Goal: Task Accomplishment & Management: Complete application form

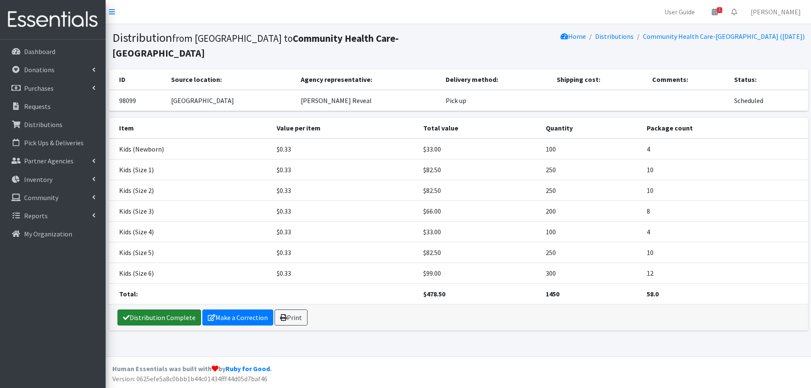
click at [159, 310] on link "Distribution Complete" at bounding box center [159, 318] width 84 height 16
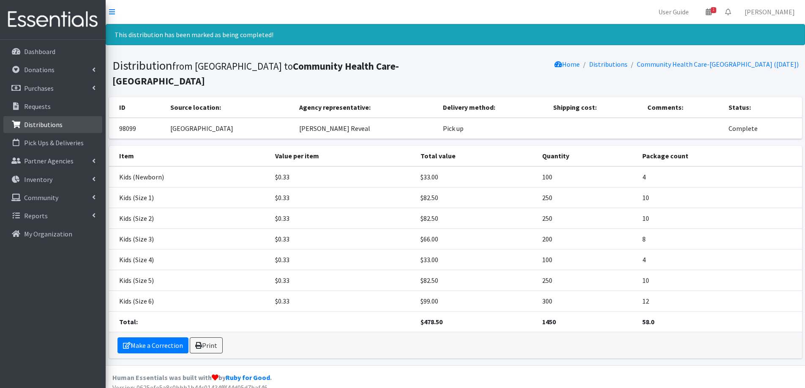
click at [27, 120] on p "Distributions" at bounding box center [43, 124] width 38 height 8
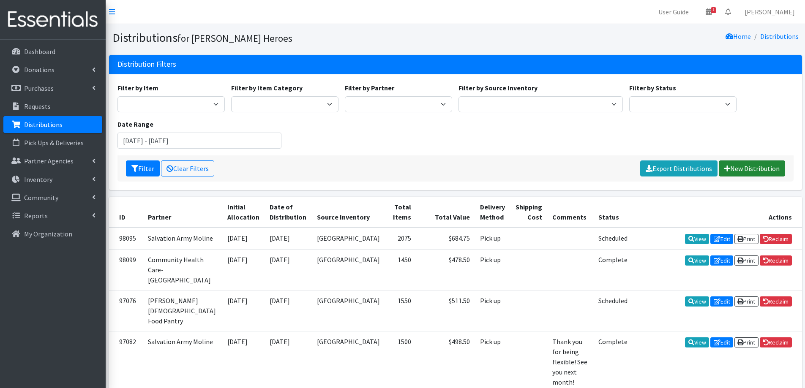
click at [752, 164] on link "New Distribution" at bounding box center [752, 169] width 66 height 16
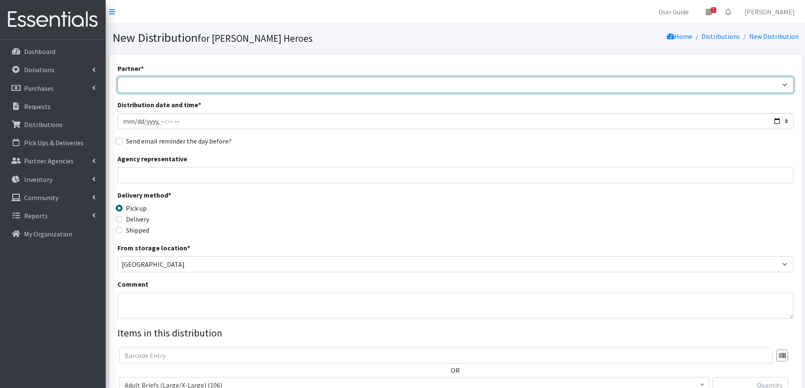
click at [141, 85] on select "CASI Community Health Care-Edgerton Community Health Care - Refugee Assistance …" at bounding box center [455, 85] width 676 height 16
select select "2764"
click at [117, 77] on select "CASI Community Health Care-Edgerton Community Health Care - Refugee Assistance …" at bounding box center [455, 85] width 676 height 16
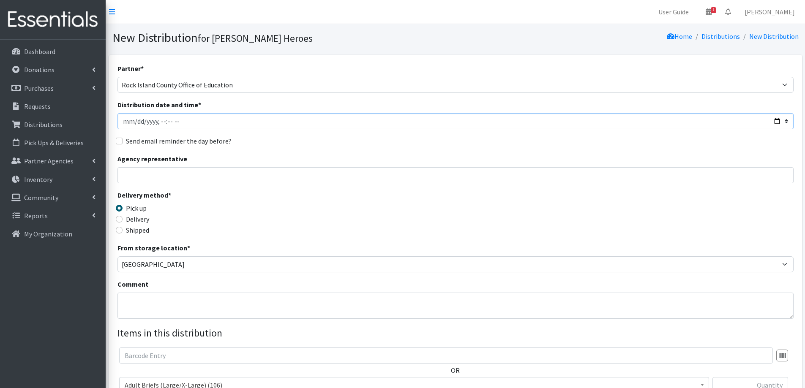
click at [134, 124] on input "Distribution date and time *" at bounding box center [455, 121] width 676 height 16
click at [207, 124] on input "Distribution date and time *" at bounding box center [455, 121] width 676 height 16
click at [158, 122] on input "Distribution date and time *" at bounding box center [455, 121] width 676 height 16
type input "2025-10-06T10:00"
click at [125, 174] on input "Agency representative" at bounding box center [455, 175] width 676 height 16
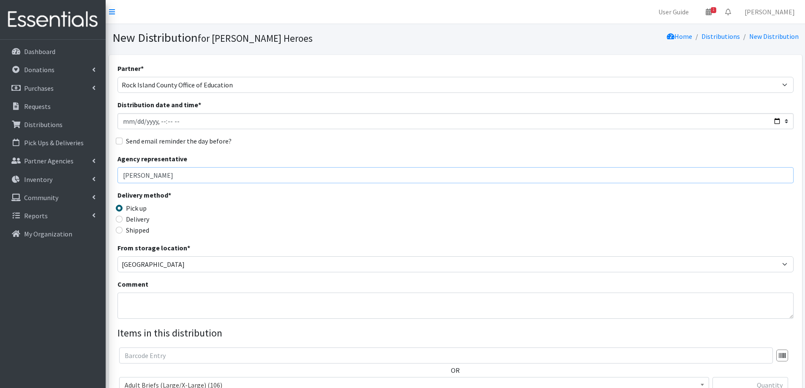
type input "Sarah Carleton"
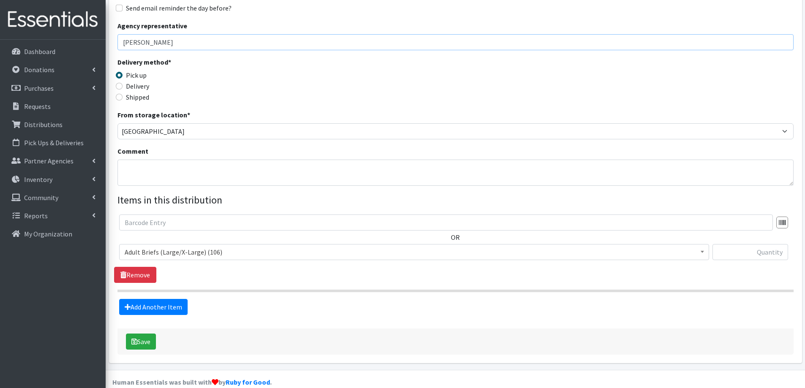
scroll to position [147, 0]
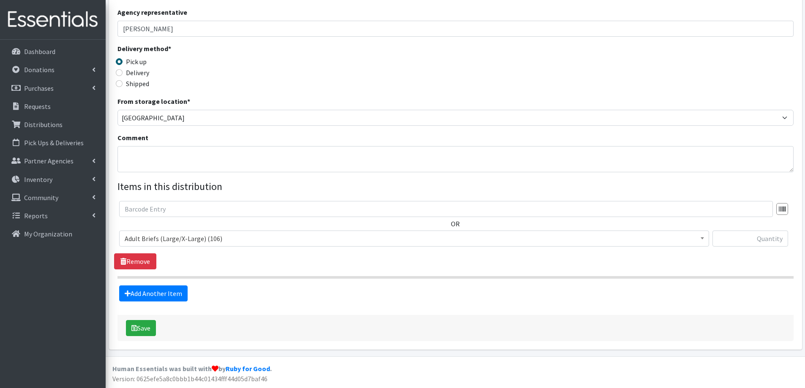
click at [202, 239] on span "Adult Briefs (Large/X-Large) (106)" at bounding box center [414, 239] width 579 height 12
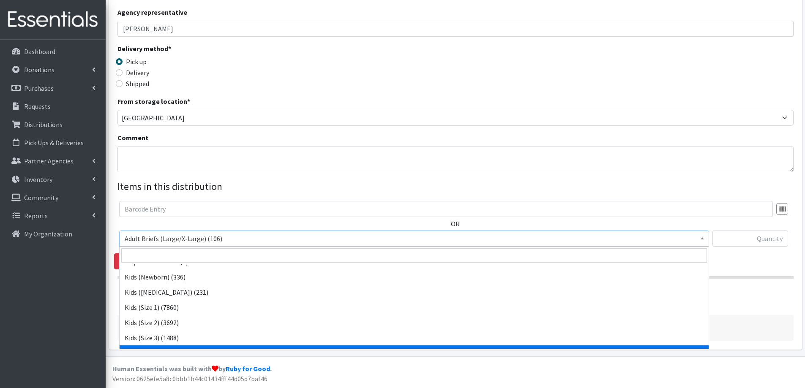
scroll to position [296, 0]
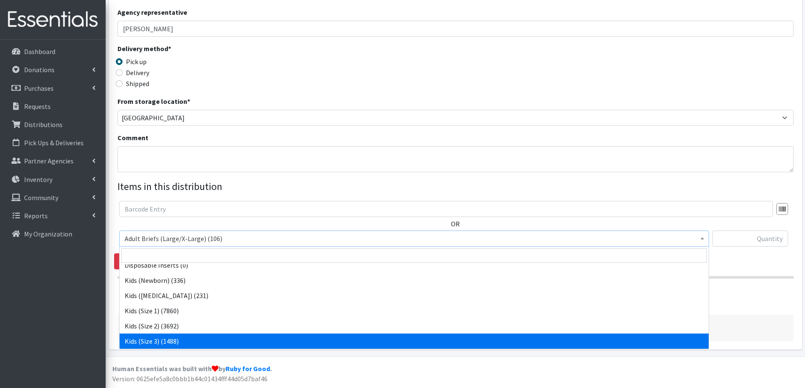
select select "2342"
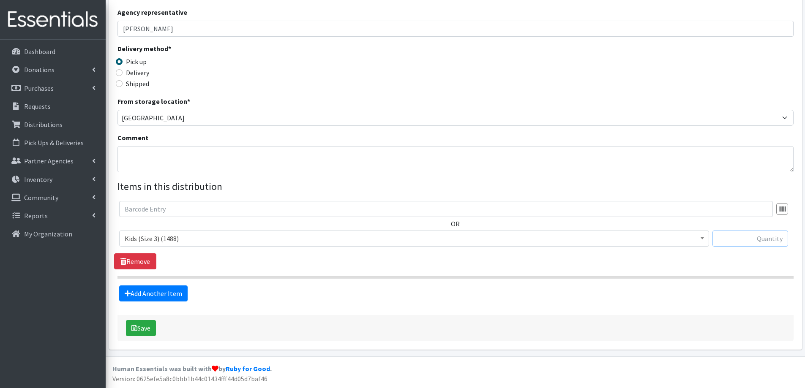
click at [740, 239] on input "text" at bounding box center [751, 239] width 76 height 16
type input "25"
click at [152, 296] on link "Add Another Item" at bounding box center [153, 294] width 68 height 16
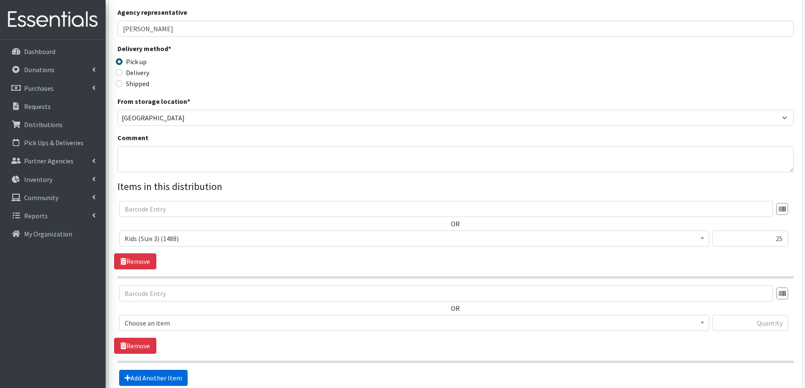
scroll to position [231, 0]
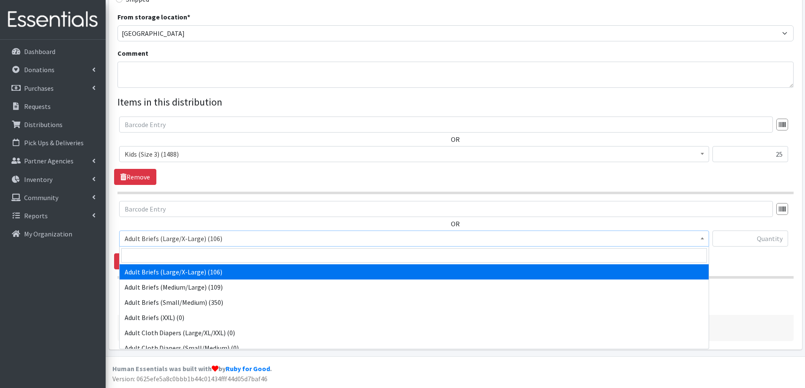
drag, startPoint x: 157, startPoint y: 241, endPoint x: 172, endPoint y: 241, distance: 15.6
click at [157, 241] on span "Adult Briefs (Large/X-Large) (106)" at bounding box center [414, 239] width 579 height 12
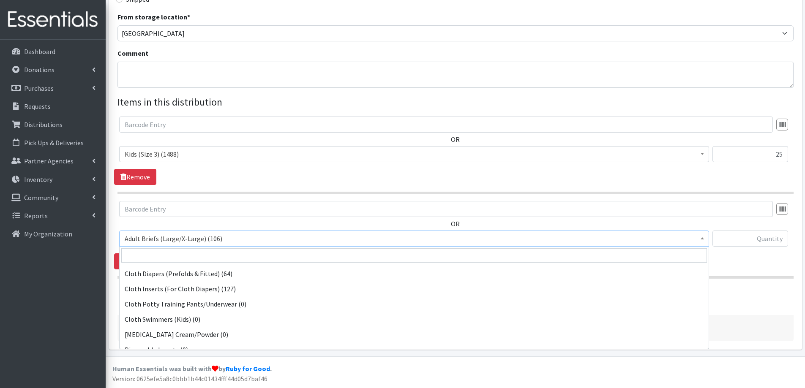
scroll to position [338, 0]
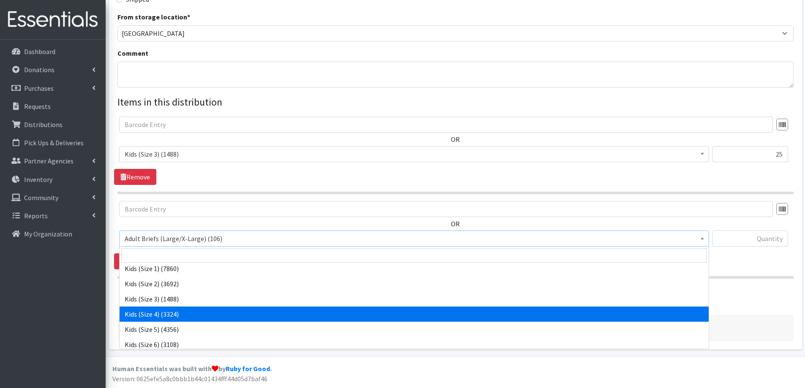
select select "2330"
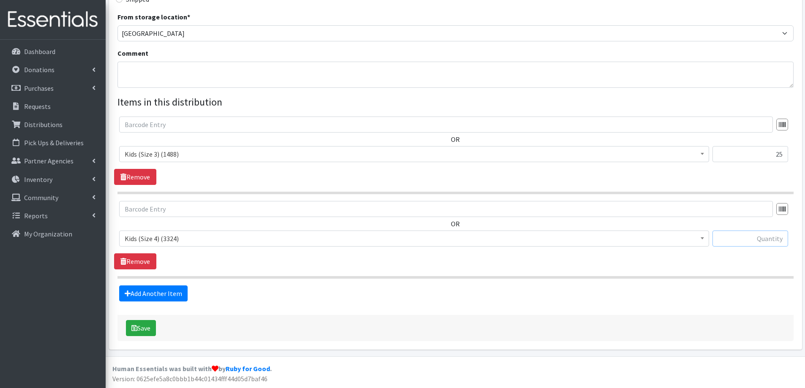
click at [767, 240] on input "text" at bounding box center [751, 239] width 76 height 16
type input "100"
click at [148, 292] on link "Add Another Item" at bounding box center [153, 294] width 68 height 16
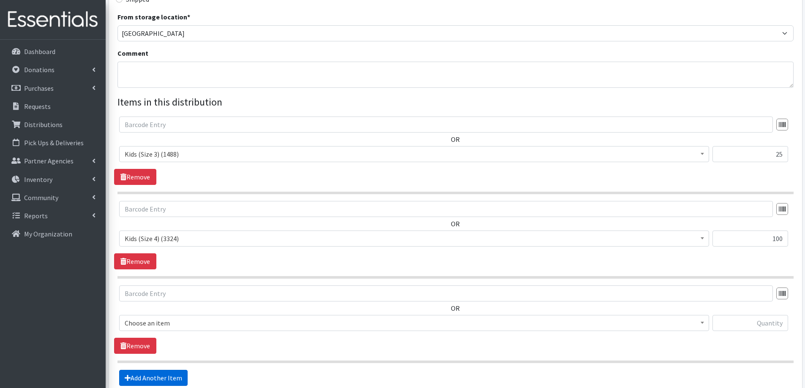
scroll to position [316, 0]
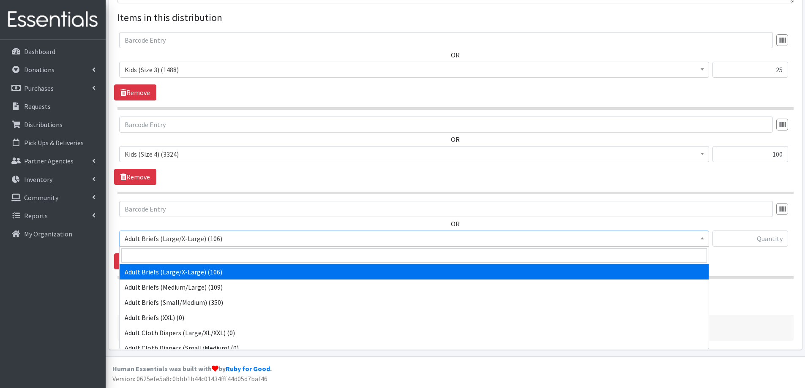
click at [170, 237] on span "Adult Briefs (Large/X-Large) (106)" at bounding box center [414, 239] width 579 height 12
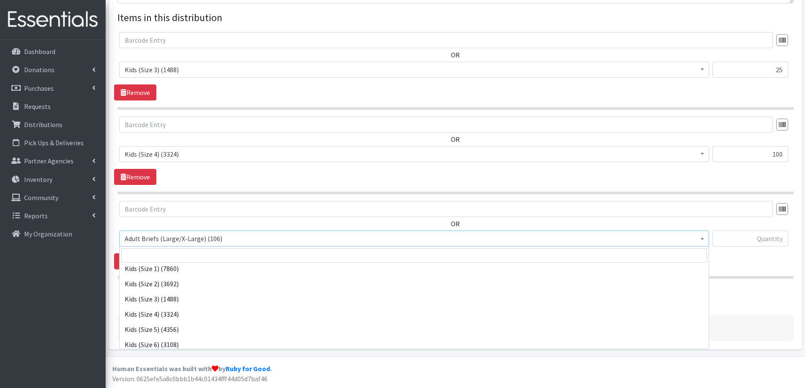
scroll to position [380, 0]
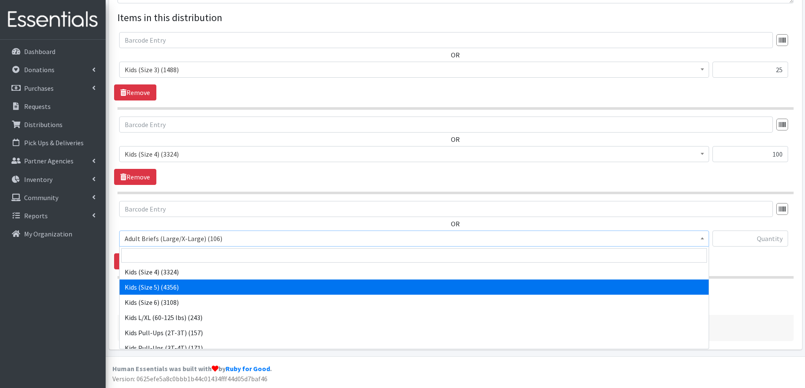
select select "2351"
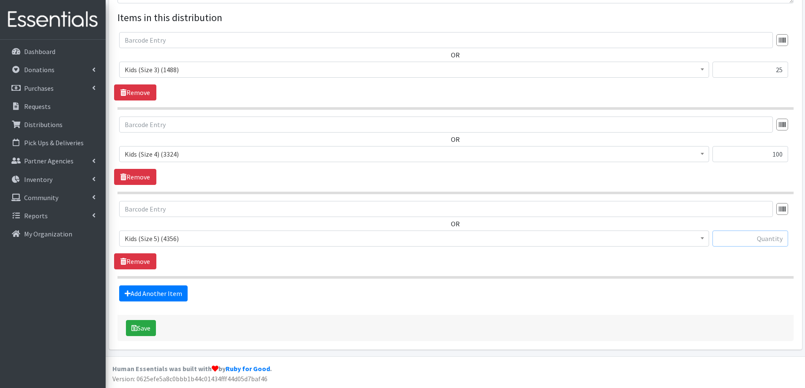
click at [763, 245] on input "text" at bounding box center [751, 239] width 76 height 16
type input "200"
click at [151, 294] on link "Add Another Item" at bounding box center [153, 294] width 68 height 16
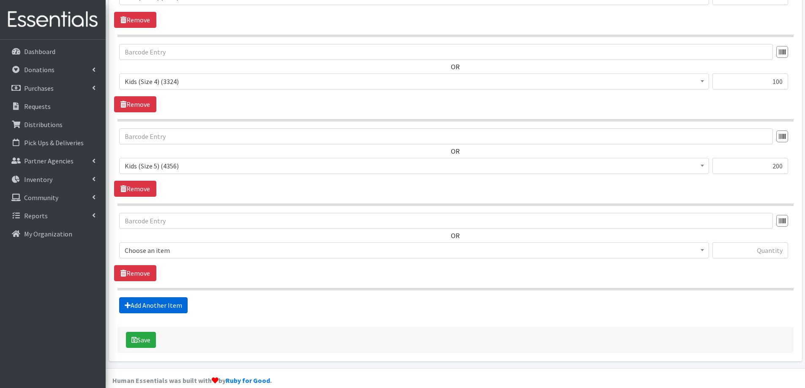
scroll to position [400, 0]
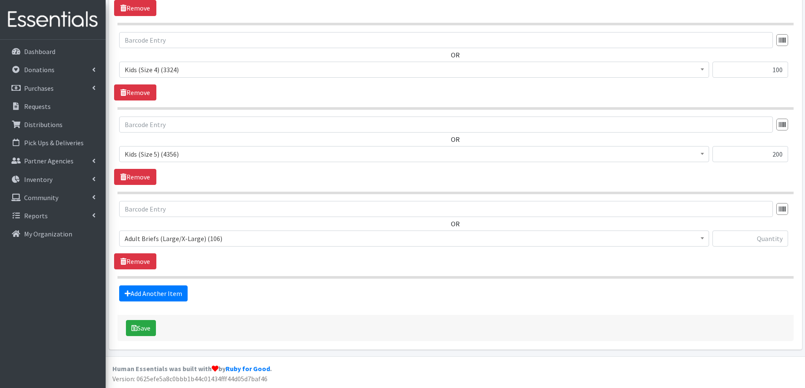
drag, startPoint x: 178, startPoint y: 240, endPoint x: 184, endPoint y: 243, distance: 6.2
click at [178, 240] on span "Adult Briefs (Large/X-Large) (106)" at bounding box center [414, 239] width 579 height 12
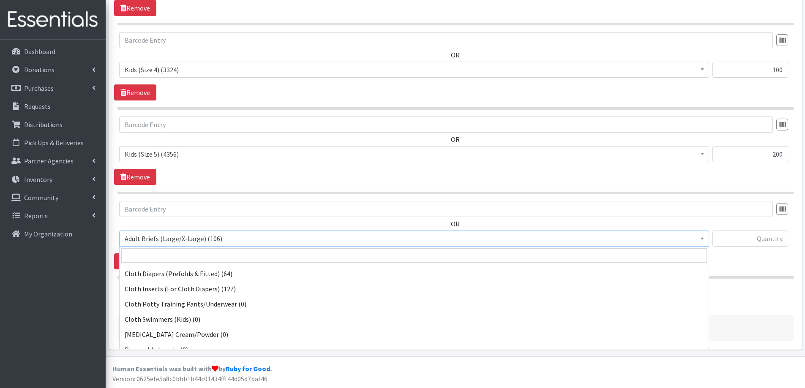
scroll to position [380, 0]
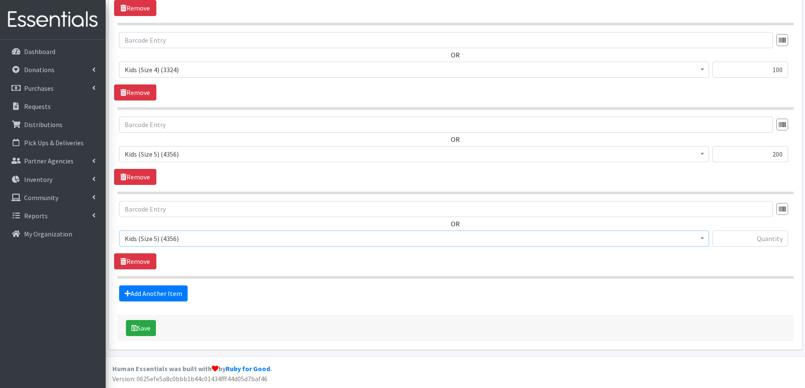
click at [172, 238] on span "Kids (Size 5) (4356)" at bounding box center [414, 239] width 579 height 12
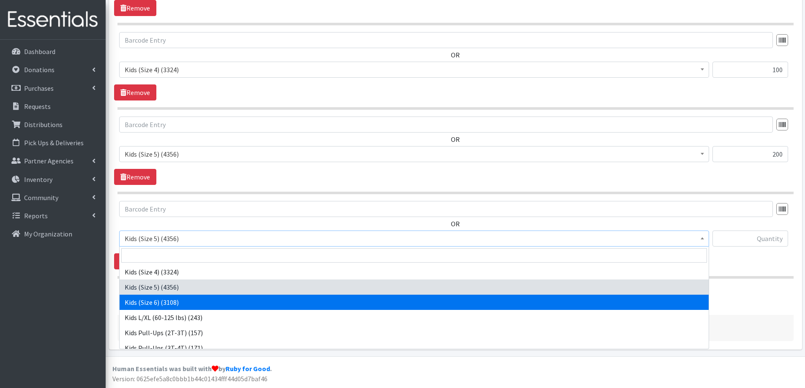
select select "2355"
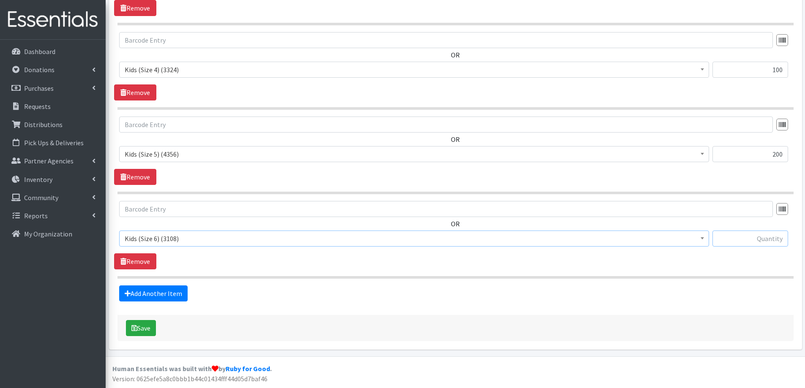
click at [762, 238] on input "text" at bounding box center [751, 239] width 76 height 16
type input "125"
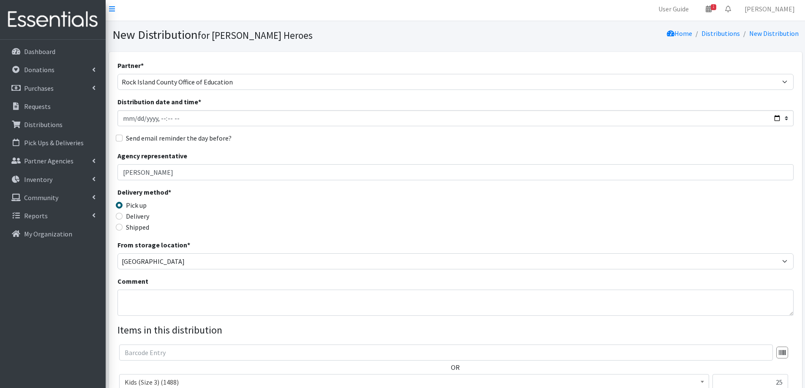
scroll to position [0, 0]
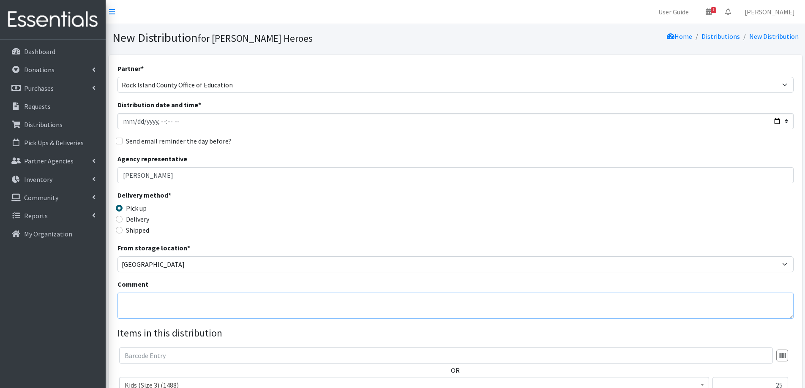
click at [160, 300] on textarea "Comment" at bounding box center [455, 306] width 676 height 26
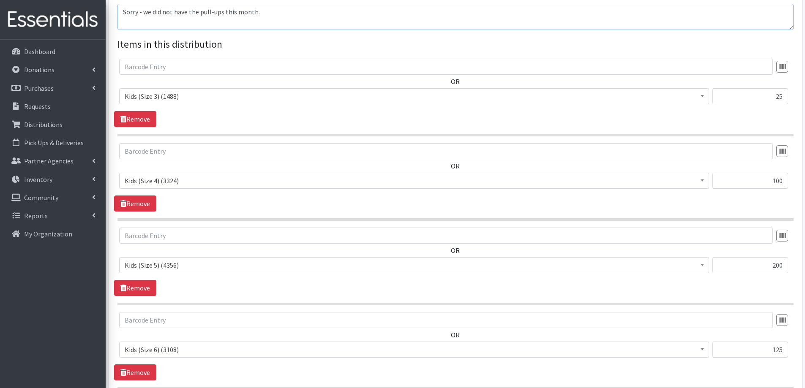
scroll to position [400, 0]
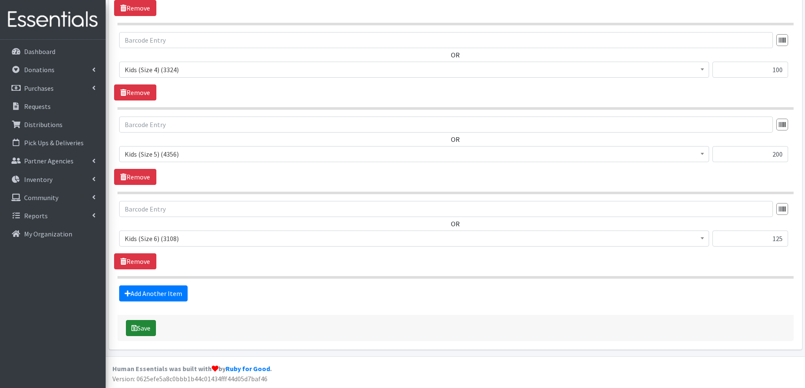
type textarea "Sorry - we did not have the pull-ups this month."
click at [141, 321] on button "Save" at bounding box center [141, 328] width 30 height 16
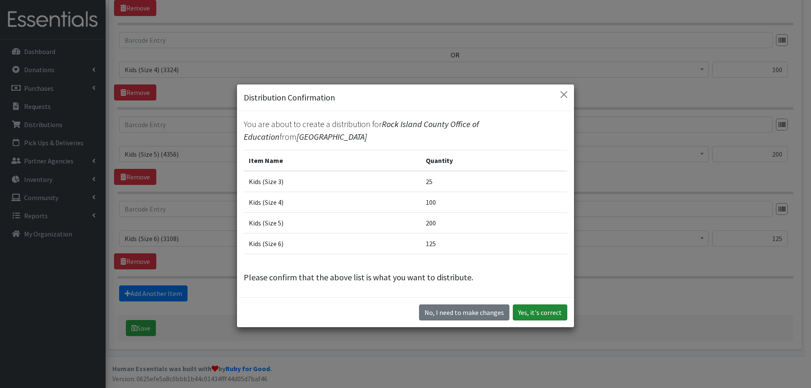
click at [545, 311] on button "Yes, it's correct" at bounding box center [540, 313] width 55 height 16
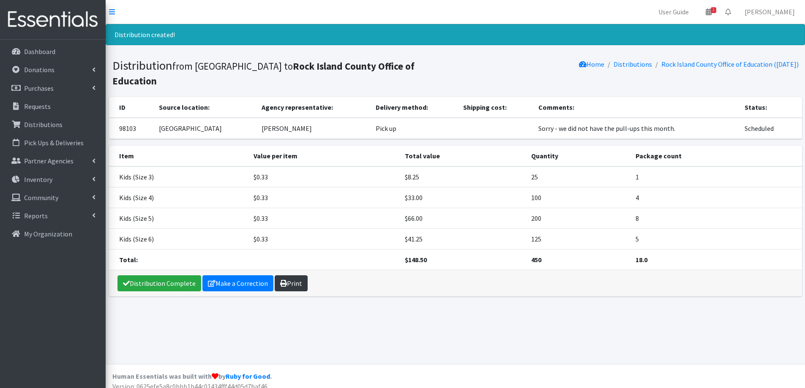
click at [288, 284] on link "Print" at bounding box center [291, 284] width 33 height 16
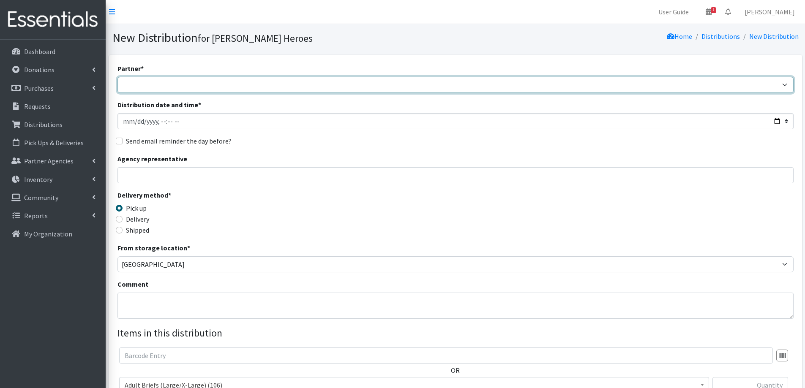
click at [175, 86] on select "CASI Community Health Care-Edgerton Community Health Care - Refugee Assistance …" at bounding box center [455, 85] width 676 height 16
click at [162, 88] on select "CASI Community Health Care-Edgerton Community Health Care - Refugee Assistance …" at bounding box center [455, 85] width 676 height 16
select select "771"
click at [117, 77] on select "CASI Community Health Care-Edgerton Community Health Care - Refugee Assistance …" at bounding box center [455, 85] width 676 height 16
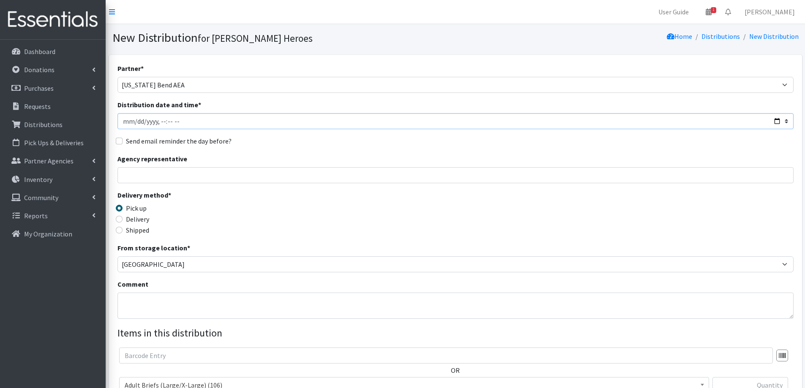
click at [134, 122] on input "Distribution date and time *" at bounding box center [455, 121] width 676 height 16
type input "2025-10-01T23:59"
click at [160, 122] on input "Distribution date and time *" at bounding box center [455, 121] width 676 height 16
type input "2025-10-01T16:00"
click at [142, 174] on input "Agency representative" at bounding box center [455, 175] width 676 height 16
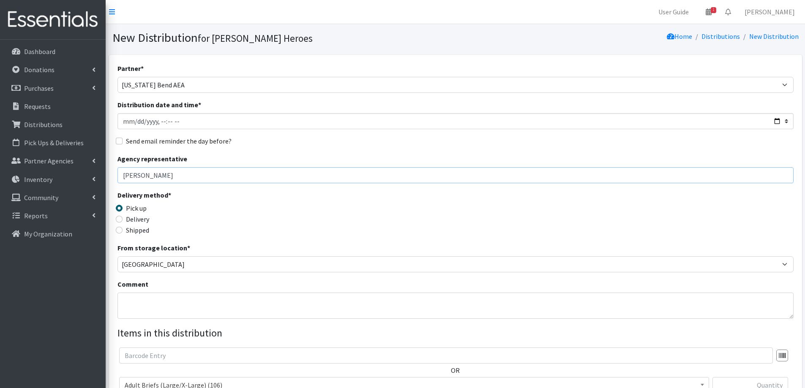
type input "Amanda Morrison"
click at [183, 303] on textarea "Comment" at bounding box center [455, 306] width 676 height 26
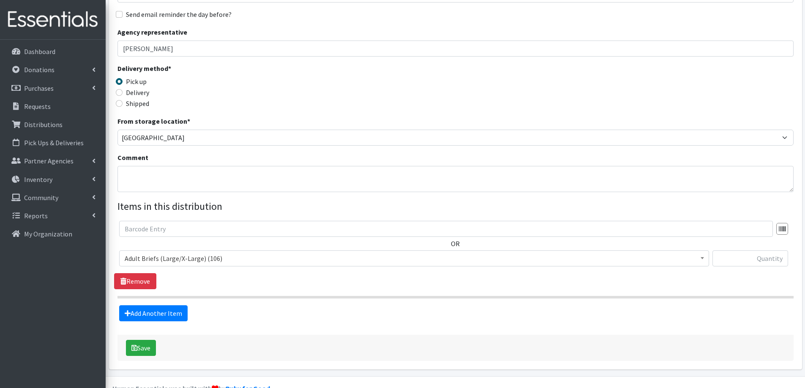
click at [164, 259] on span "Adult Briefs (Large/X-Large) (106)" at bounding box center [414, 259] width 579 height 12
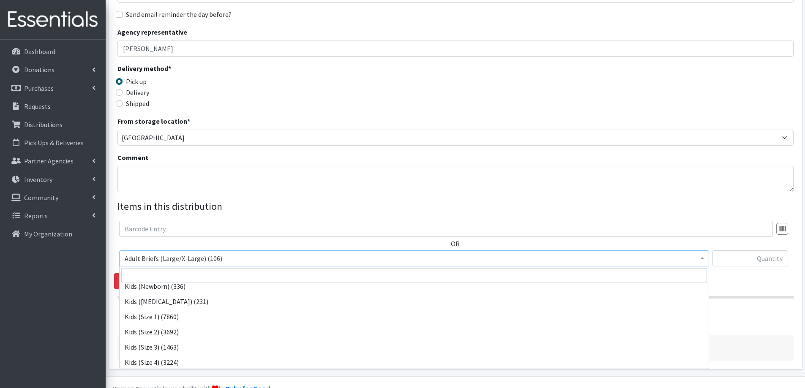
scroll to position [338, 0]
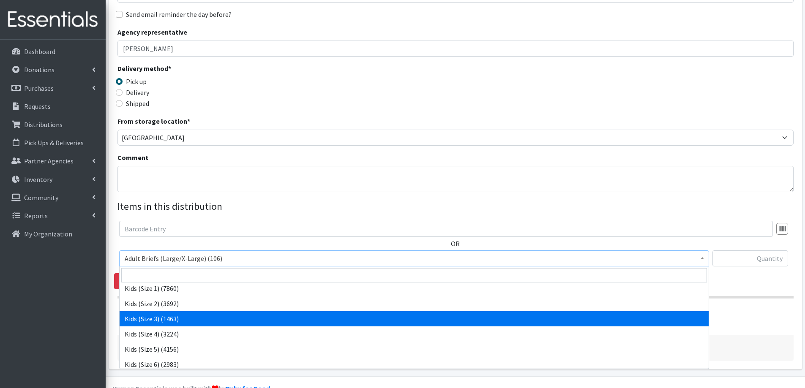
select select "2342"
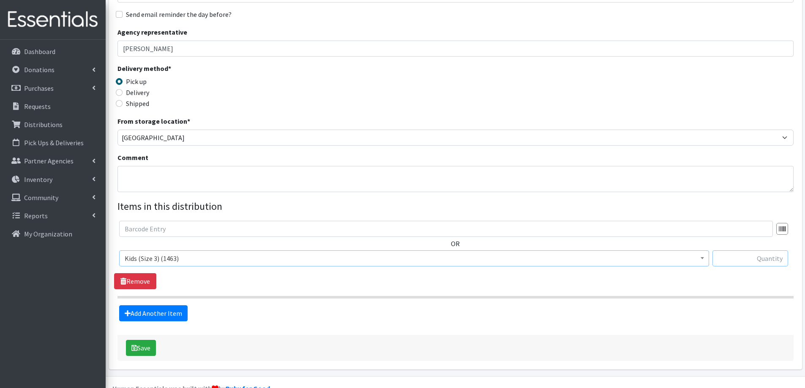
click at [744, 262] on input "text" at bounding box center [751, 259] width 76 height 16
type input "175"
click at [156, 319] on link "Add Another Item" at bounding box center [153, 314] width 68 height 16
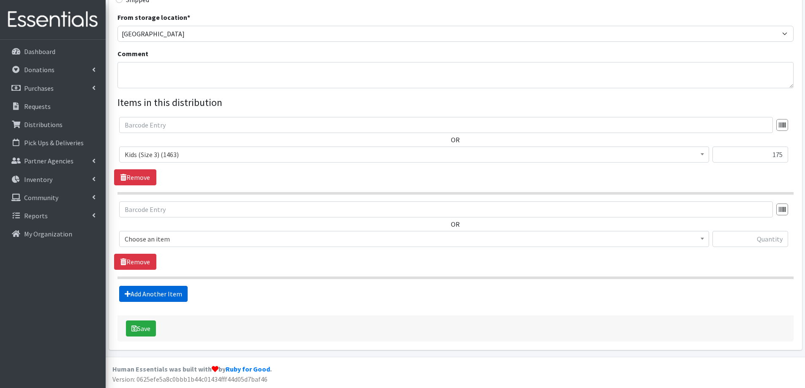
scroll to position [231, 0]
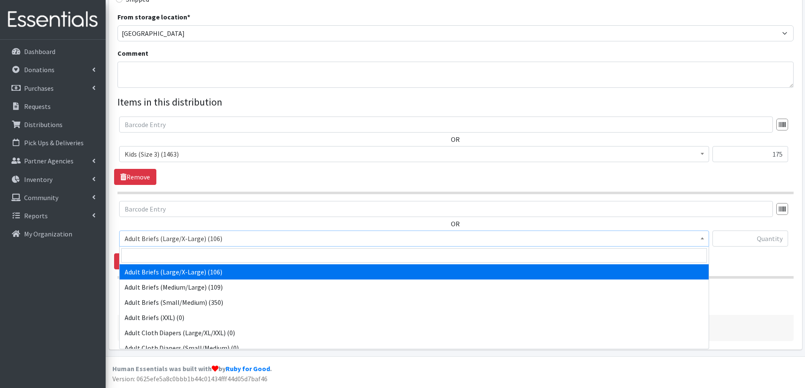
click at [198, 241] on span "Adult Briefs (Large/X-Large) (106)" at bounding box center [414, 239] width 579 height 12
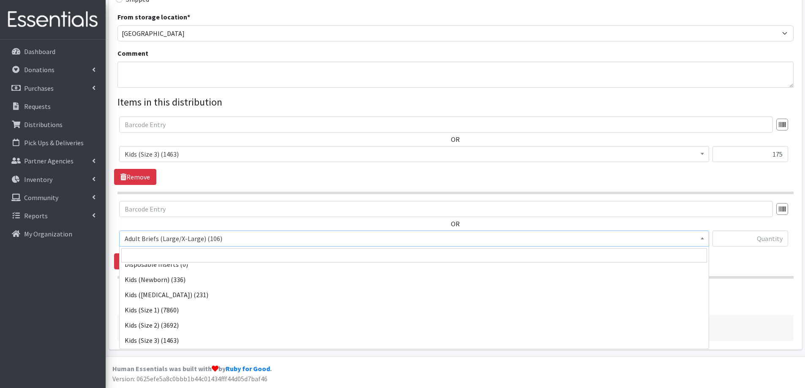
scroll to position [338, 0]
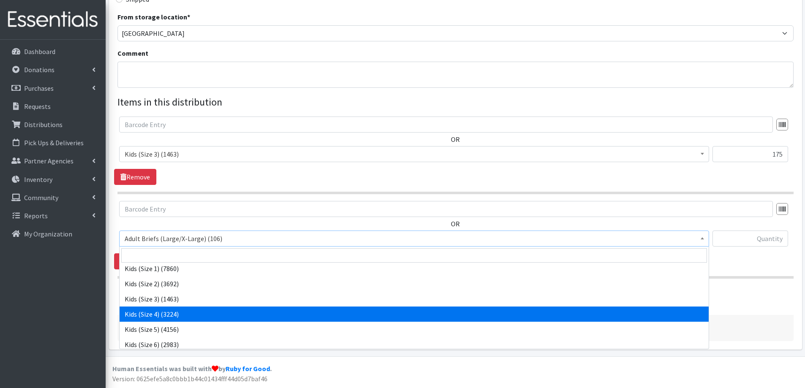
select select "2330"
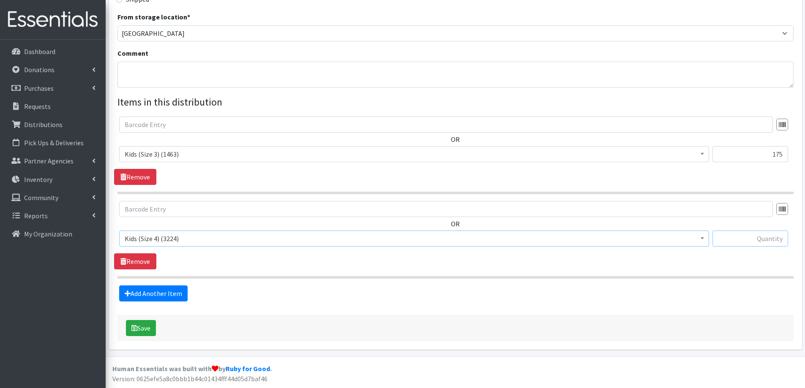
click at [745, 232] on input "text" at bounding box center [751, 239] width 76 height 16
type input "100"
click at [159, 294] on link "Add Another Item" at bounding box center [153, 294] width 68 height 16
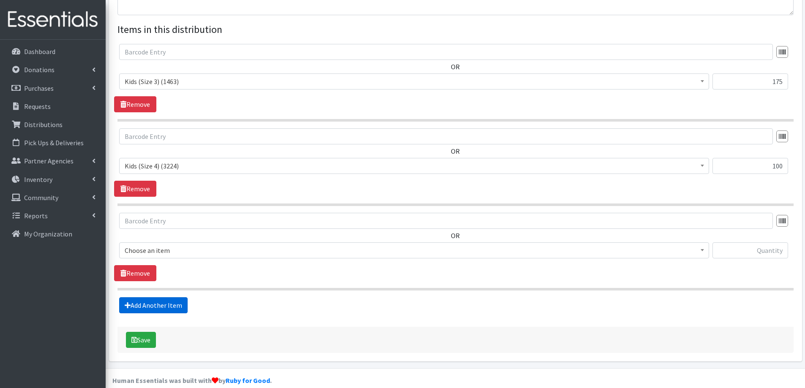
scroll to position [316, 0]
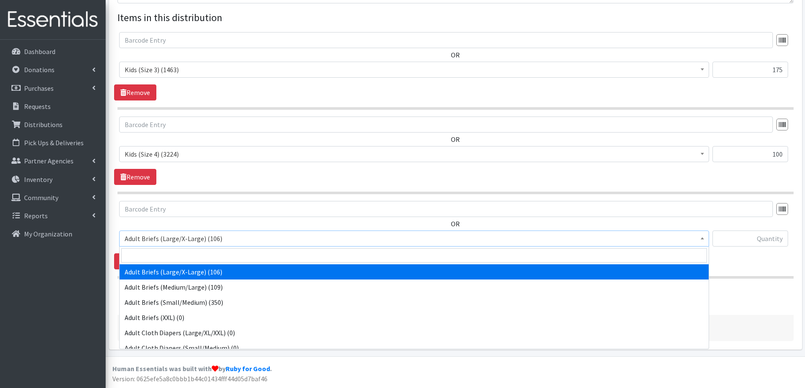
click at [156, 241] on span "Adult Briefs (Large/X-Large) (106)" at bounding box center [414, 239] width 579 height 12
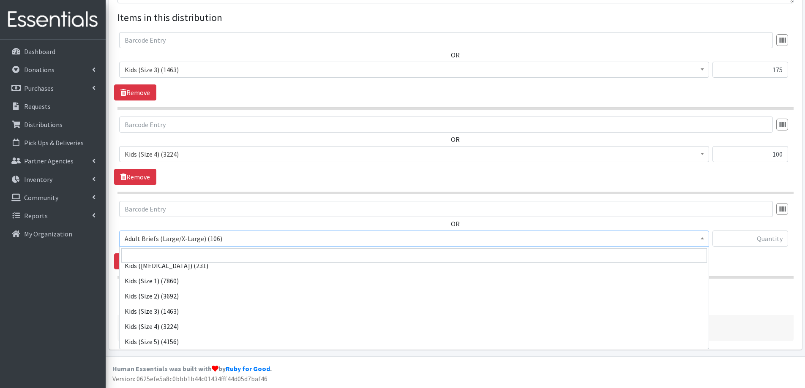
scroll to position [338, 0]
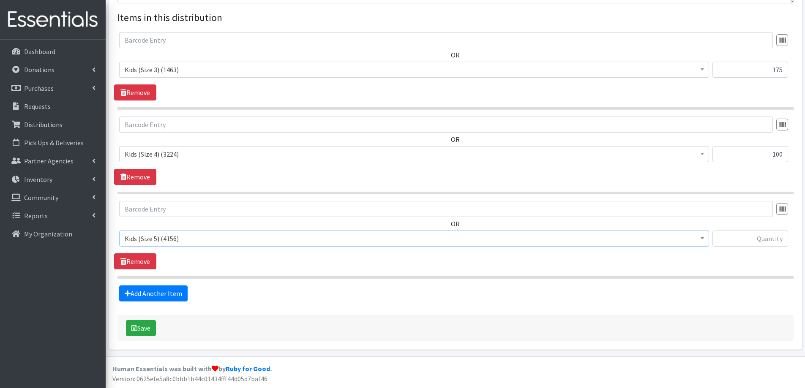
select select "2351"
click at [759, 240] on input "text" at bounding box center [751, 239] width 76 height 16
type input "375"
click at [151, 293] on link "Add Another Item" at bounding box center [153, 294] width 68 height 16
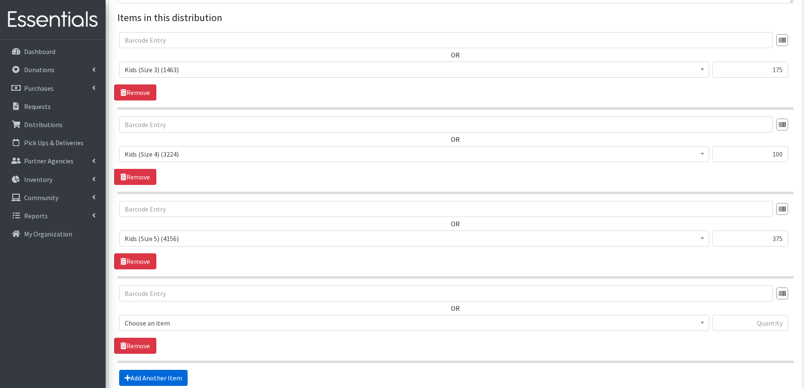
scroll to position [400, 0]
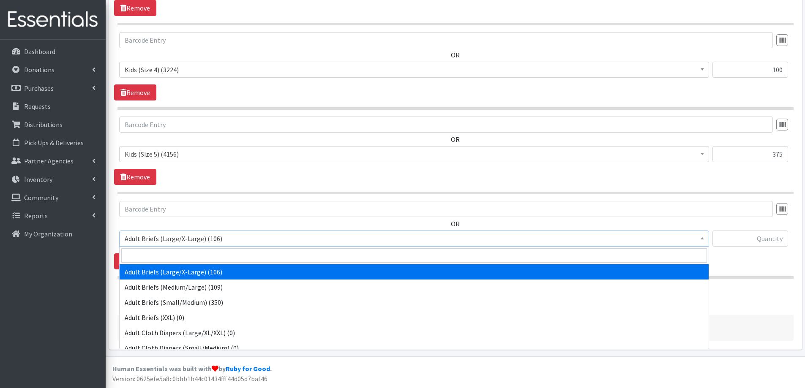
click at [158, 237] on span "Adult Briefs (Large/X-Large) (106)" at bounding box center [414, 239] width 579 height 12
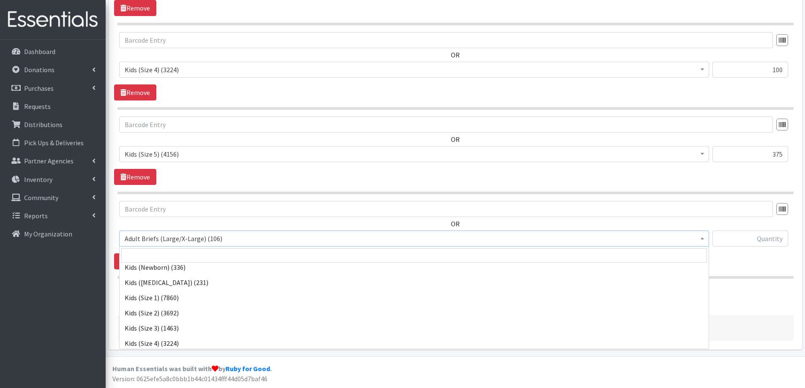
scroll to position [380, 0]
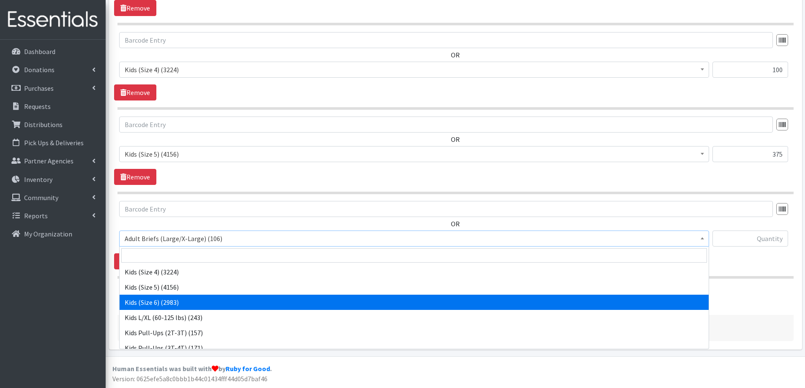
select select "2355"
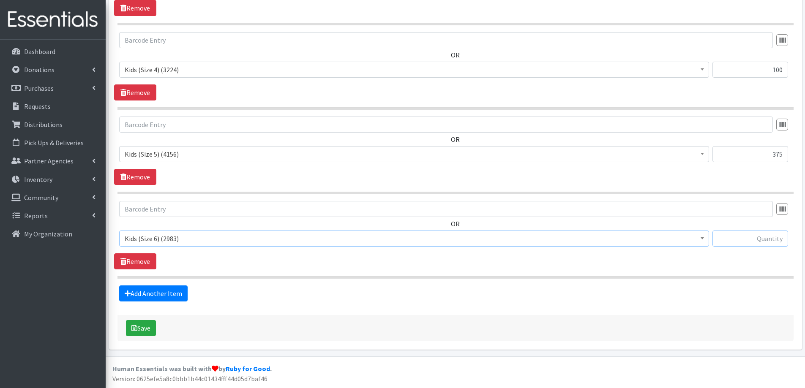
click at [737, 237] on input "text" at bounding box center [751, 239] width 76 height 16
type input "375"
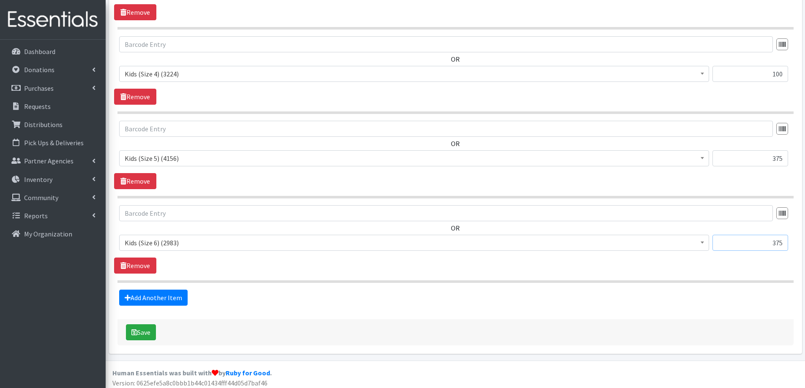
scroll to position [400, 0]
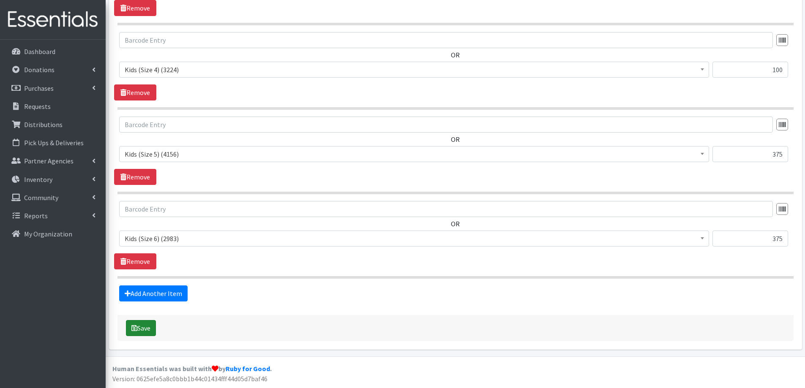
click at [147, 325] on button "Save" at bounding box center [141, 328] width 30 height 16
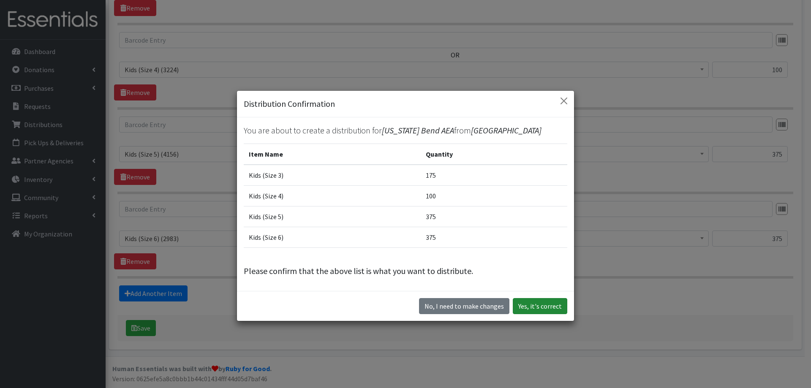
click at [527, 303] on button "Yes, it's correct" at bounding box center [540, 306] width 55 height 16
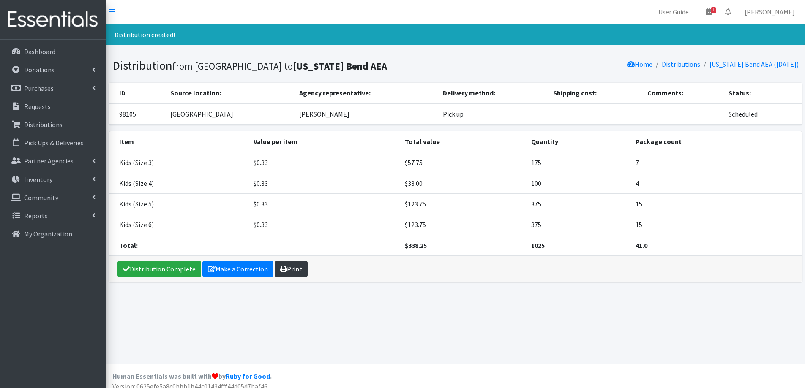
click at [291, 265] on link "Print" at bounding box center [291, 269] width 33 height 16
click at [153, 267] on link "Distribution Complete" at bounding box center [159, 269] width 84 height 16
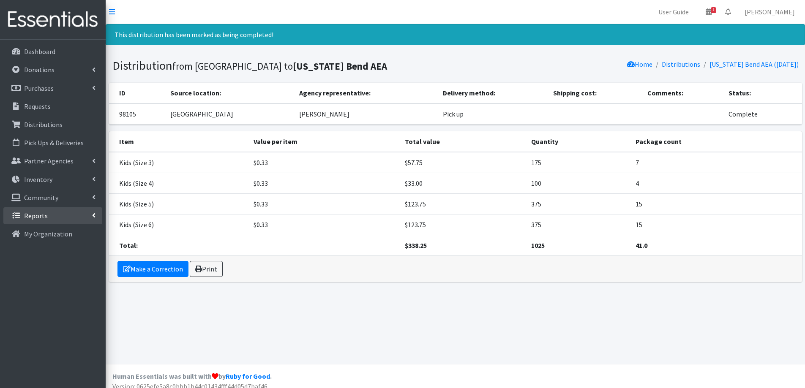
click at [35, 213] on p "Reports" at bounding box center [36, 216] width 24 height 8
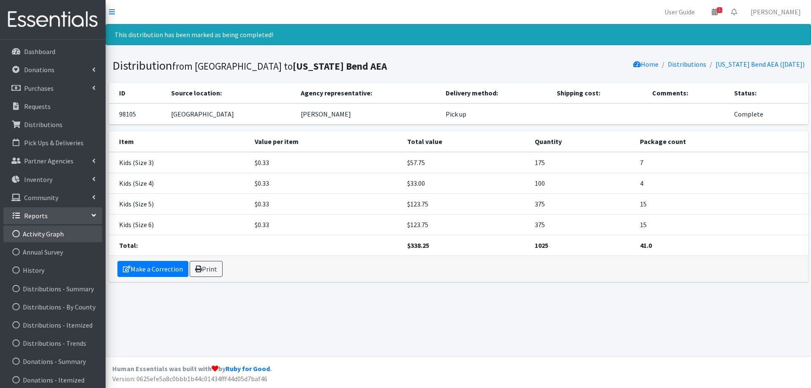
click at [38, 233] on link "Activity Graph" at bounding box center [52, 234] width 99 height 17
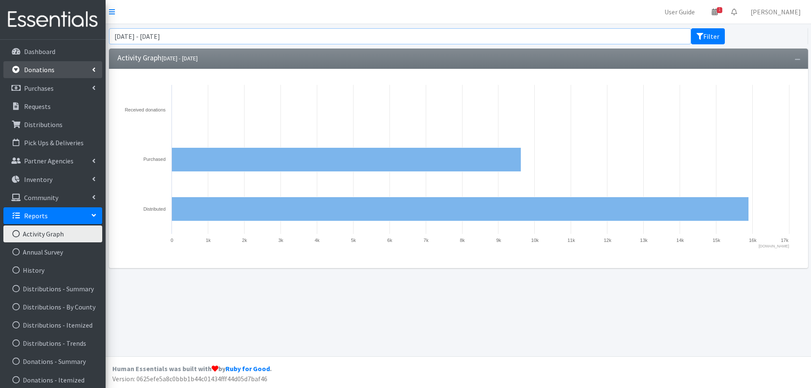
drag, startPoint x: 625, startPoint y: 40, endPoint x: 93, endPoint y: 76, distance: 533.7
click at [93, 76] on div "User Guide 1 1 Pick-ups remaining this week View Calendar 0 Requests 0 Partner …" at bounding box center [405, 194] width 811 height 388
type input "january 1, 2025 - October 13, 2025"
click at [706, 39] on button "Filter" at bounding box center [708, 36] width 34 height 16
